Goal: Use online tool/utility: Utilize a website feature to perform a specific function

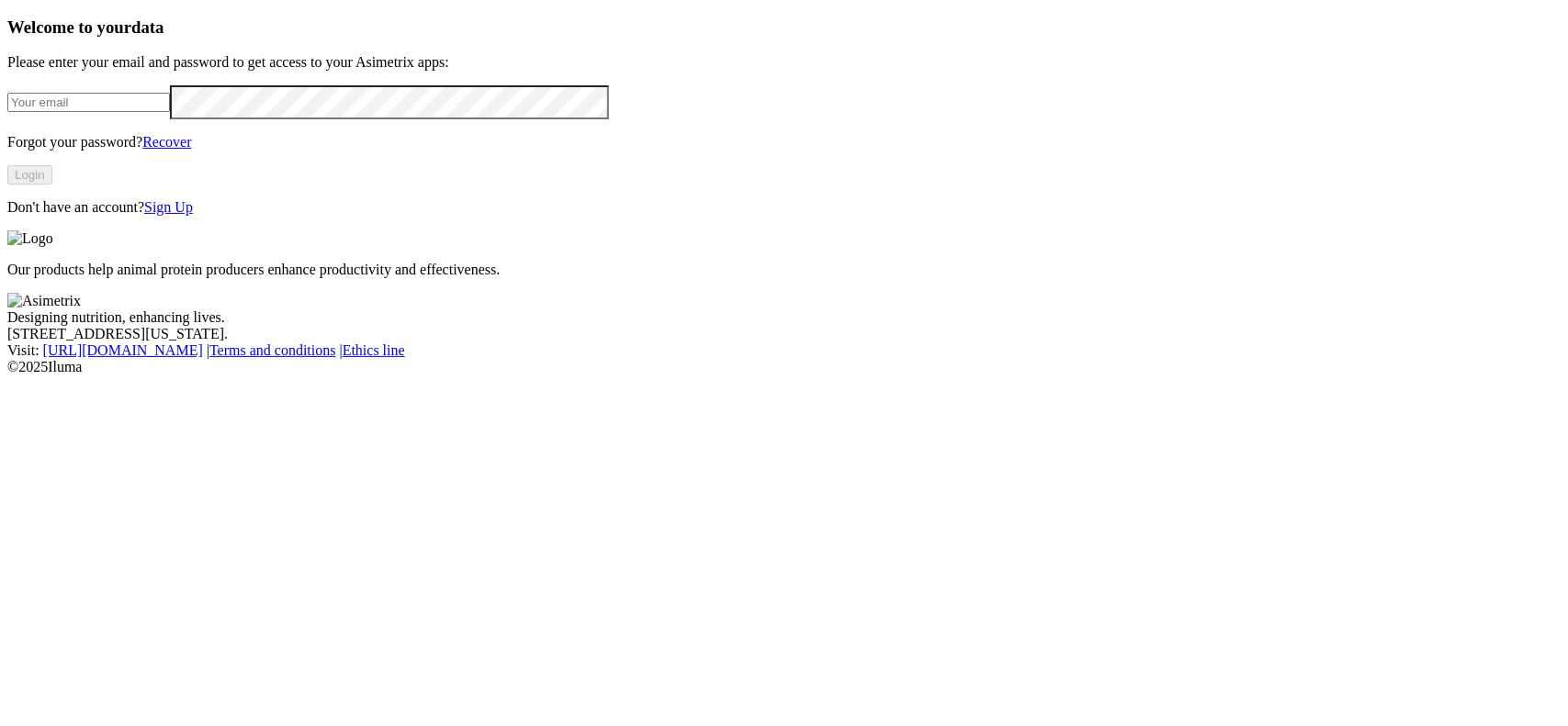
type input "[EMAIL_ADDRESS][DOMAIN_NAME]"
drag, startPoint x: 75, startPoint y: 332, endPoint x: 145, endPoint y: 369, distance: 79.2
click at [92, 216] on div "Welcome to your data Please enter your email and password to get access to your…" at bounding box center [784, 116] width 1553 height 198
click at [52, 185] on button "Login" at bounding box center [30, 175] width 45 height 19
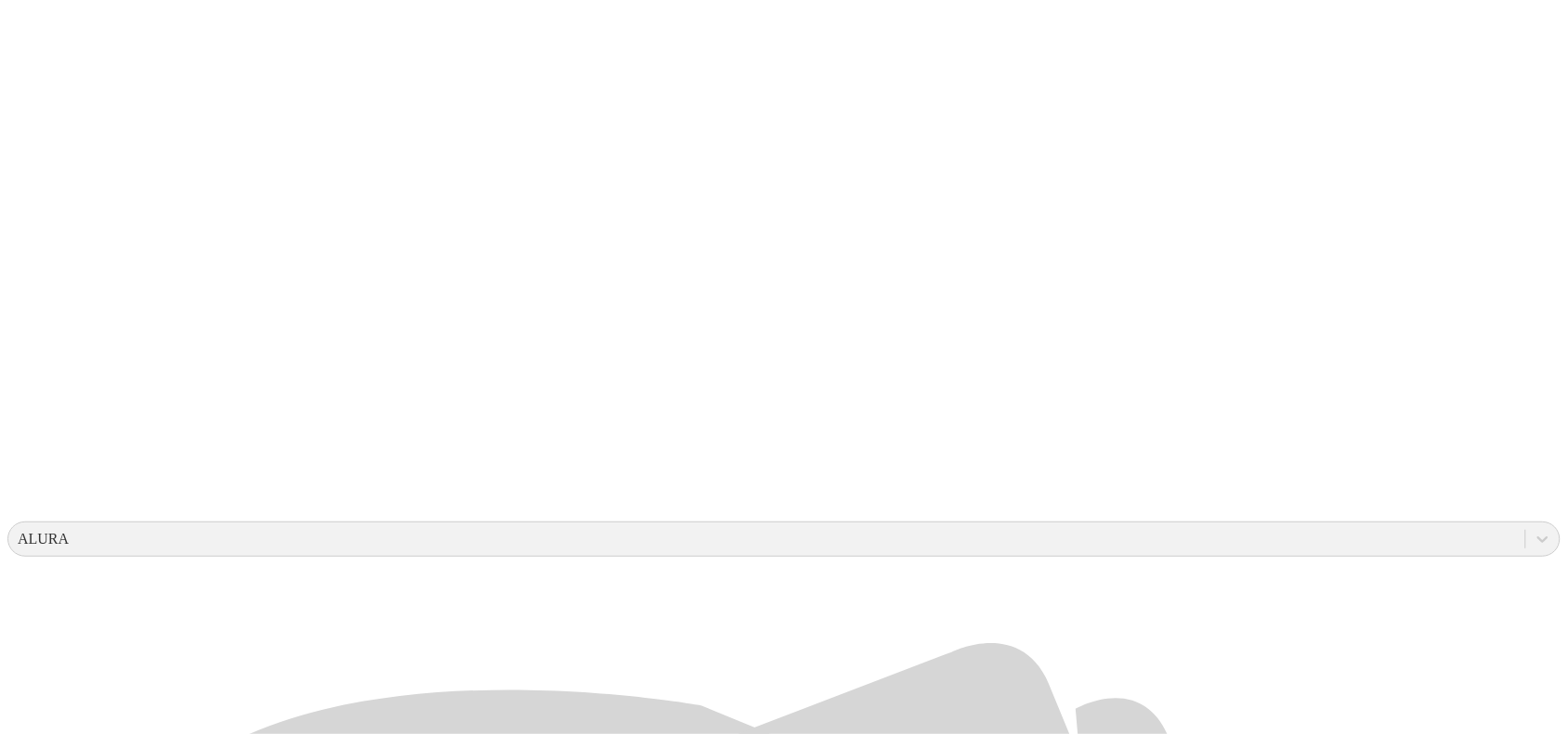
scroll to position [348, 0]
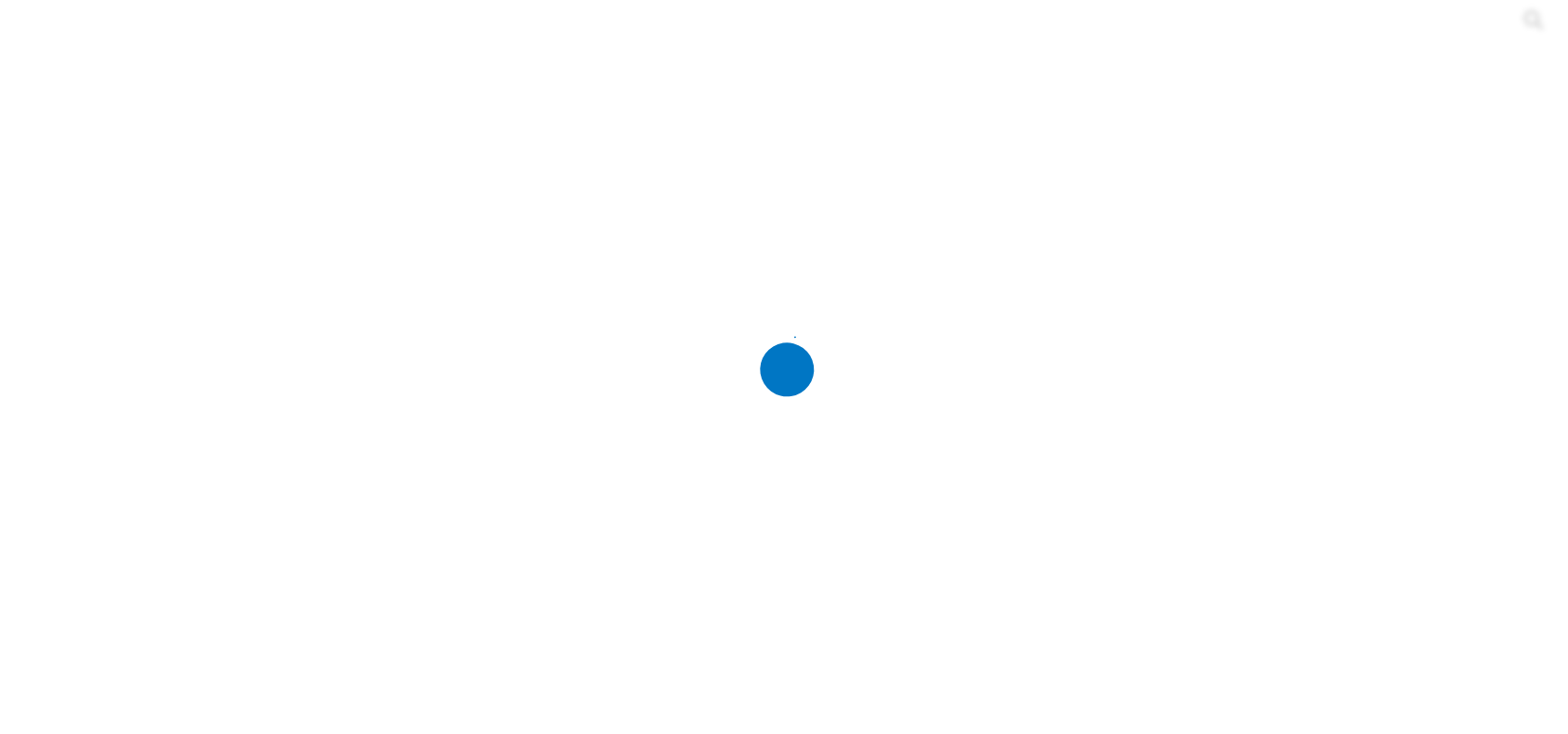
scroll to position [0, 0]
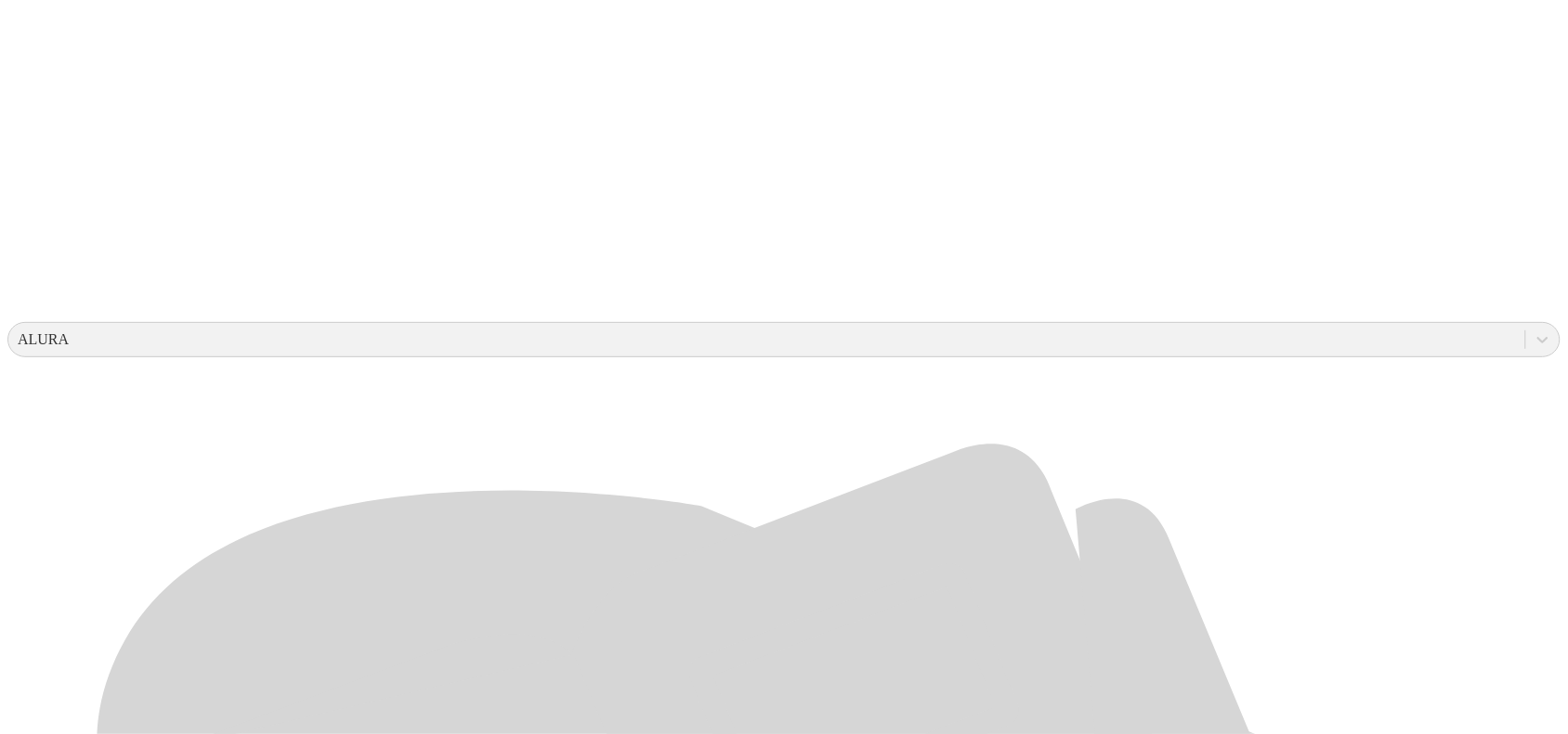
scroll to position [464, 0]
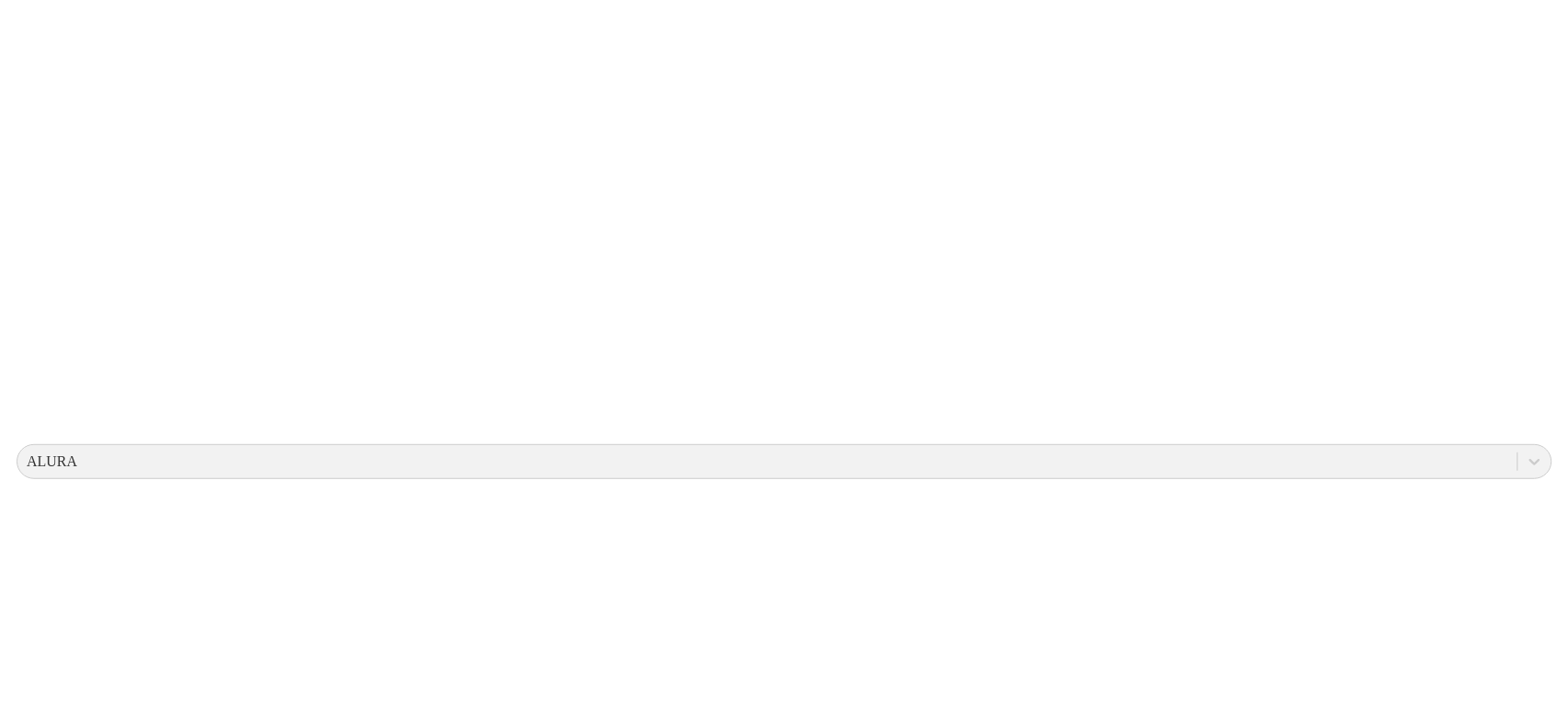
scroll to position [0, 0]
